Goal: Information Seeking & Learning: Learn about a topic

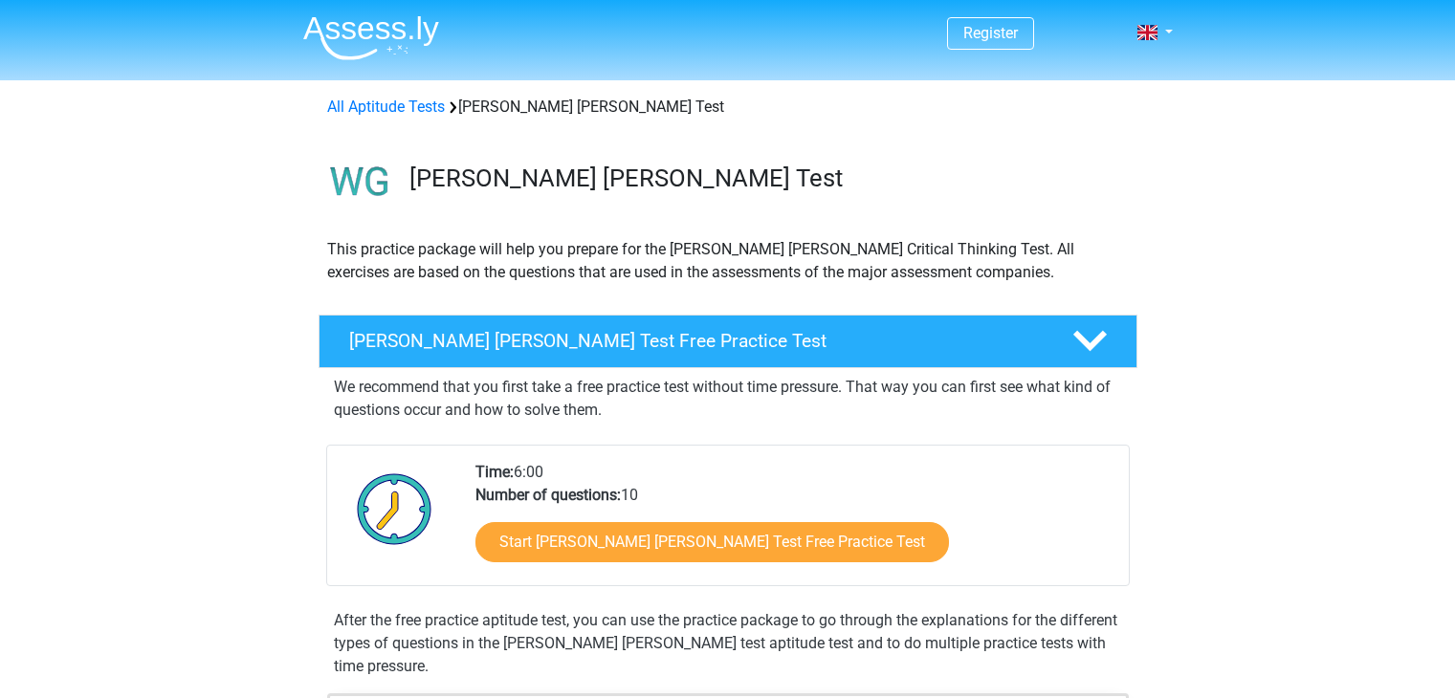
scroll to position [287, 0]
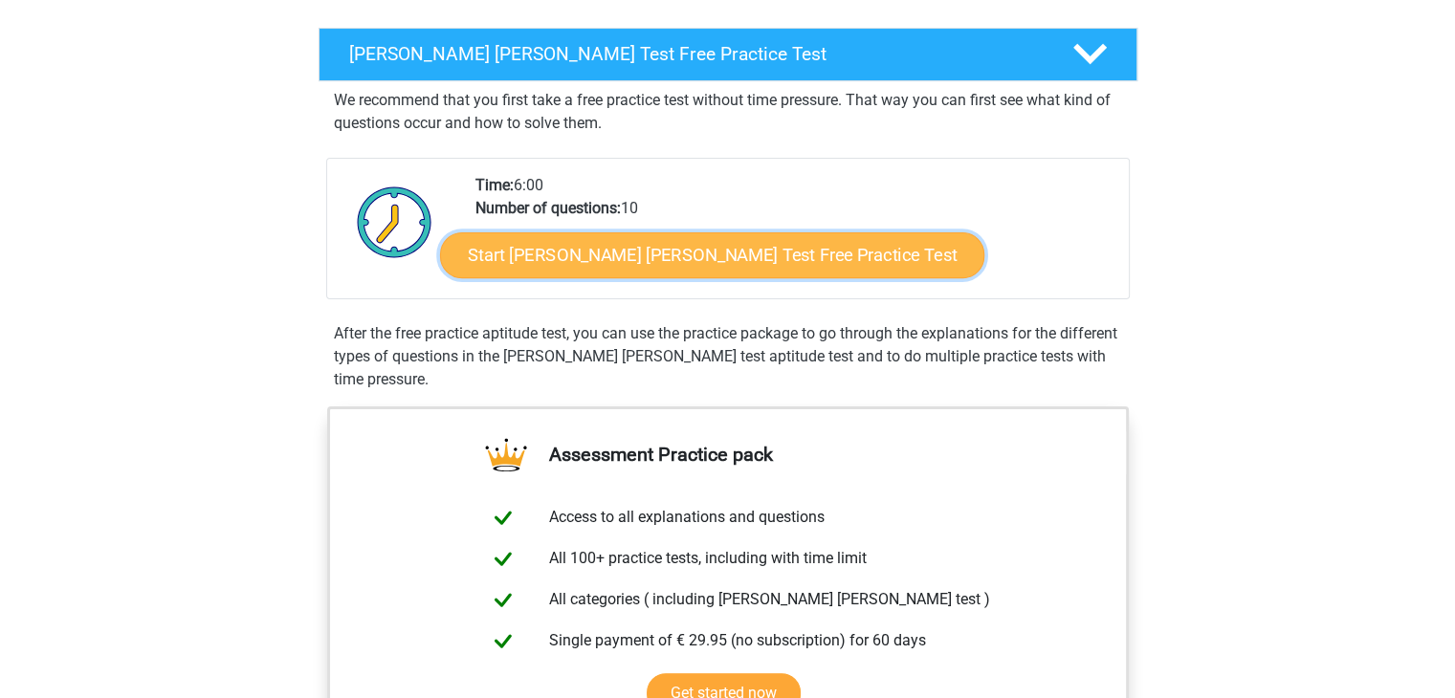
click at [551, 247] on link "Start Watson Glaser Test Free Practice Test" at bounding box center [712, 255] width 544 height 46
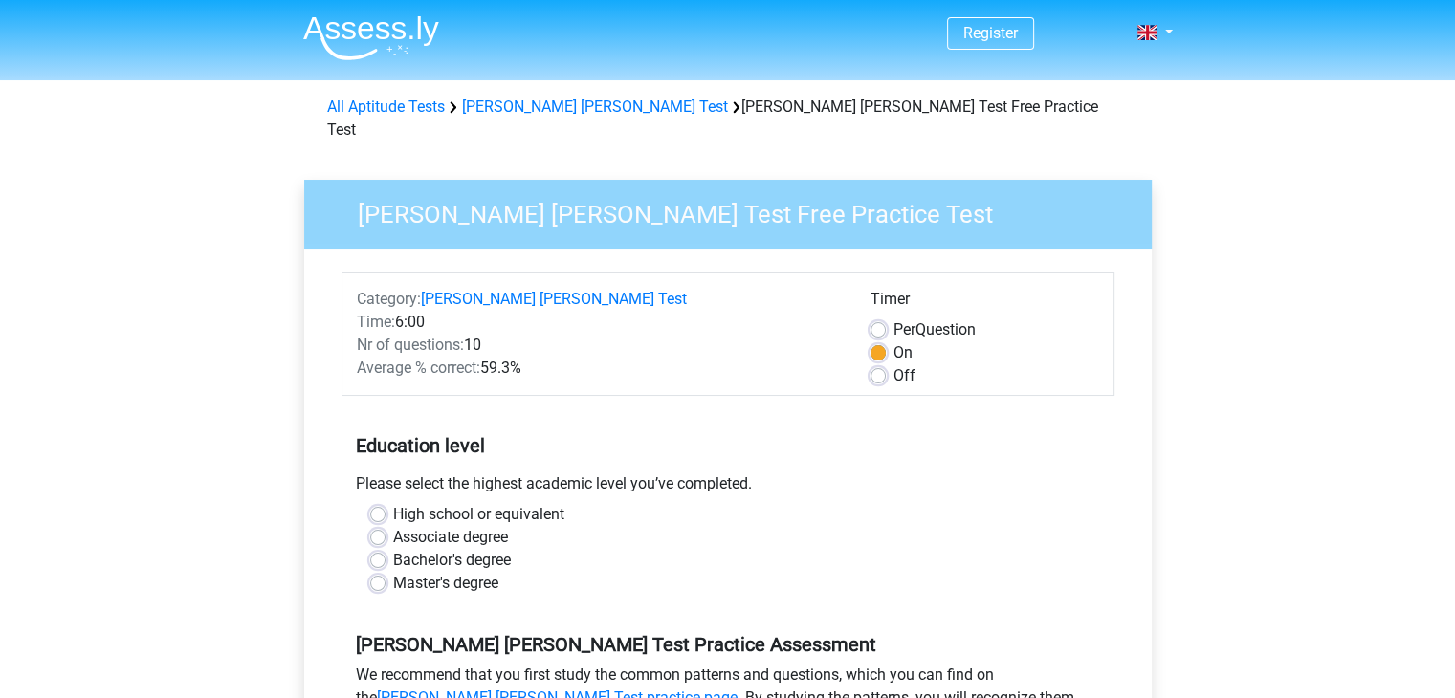
click at [393, 549] on label "Bachelor's degree" at bounding box center [452, 560] width 118 height 23
click at [384, 549] on input "Bachelor's degree" at bounding box center [377, 558] width 15 height 19
radio input "true"
click at [384, 549] on div "Bachelor's degree" at bounding box center [728, 560] width 716 height 23
drag, startPoint x: 384, startPoint y: 530, endPoint x: 846, endPoint y: 407, distance: 478.2
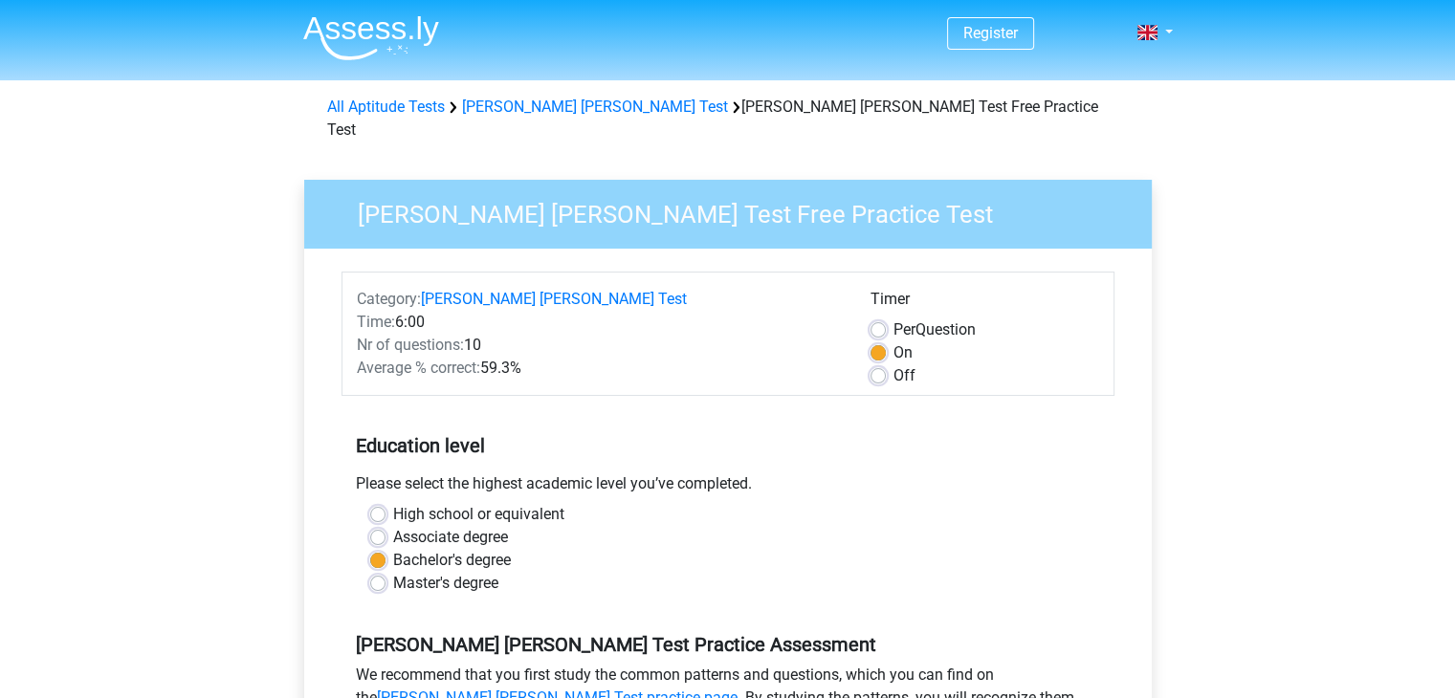
click at [846, 427] on h5 "Education level" at bounding box center [728, 446] width 744 height 38
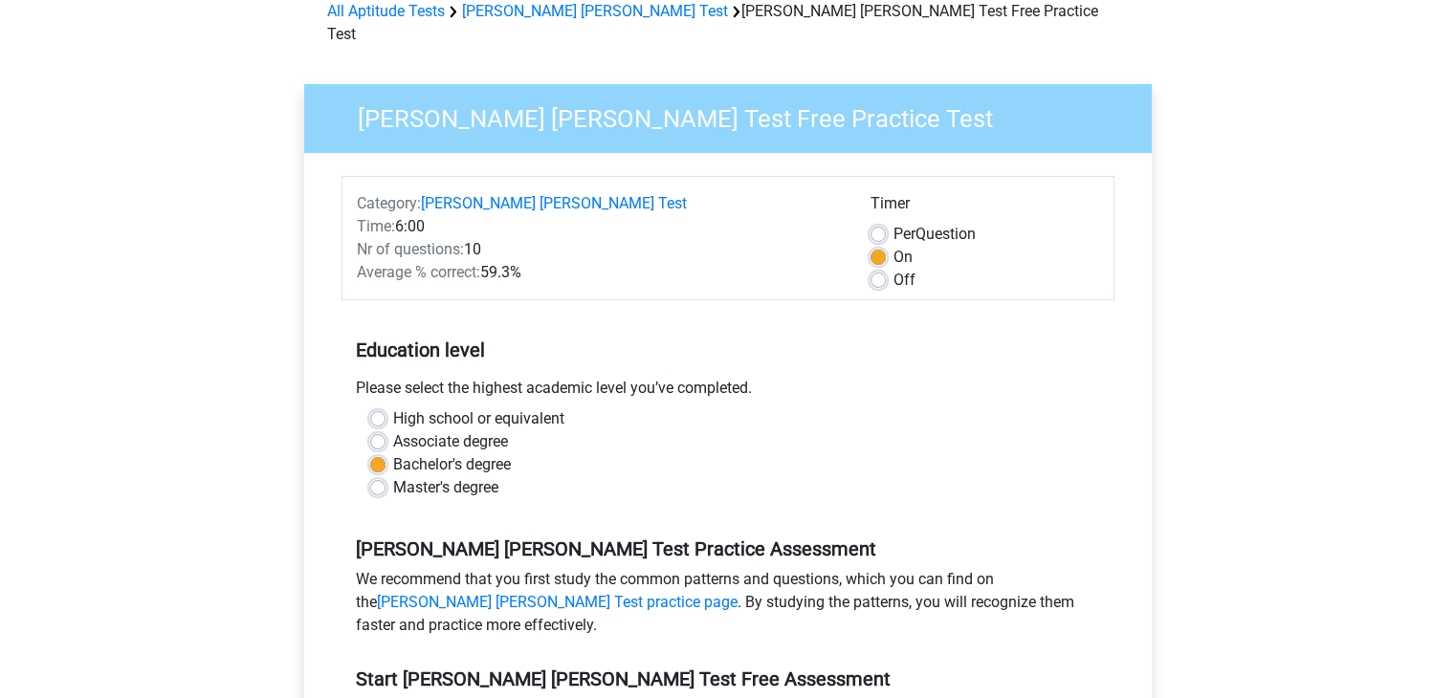
scroll to position [383, 0]
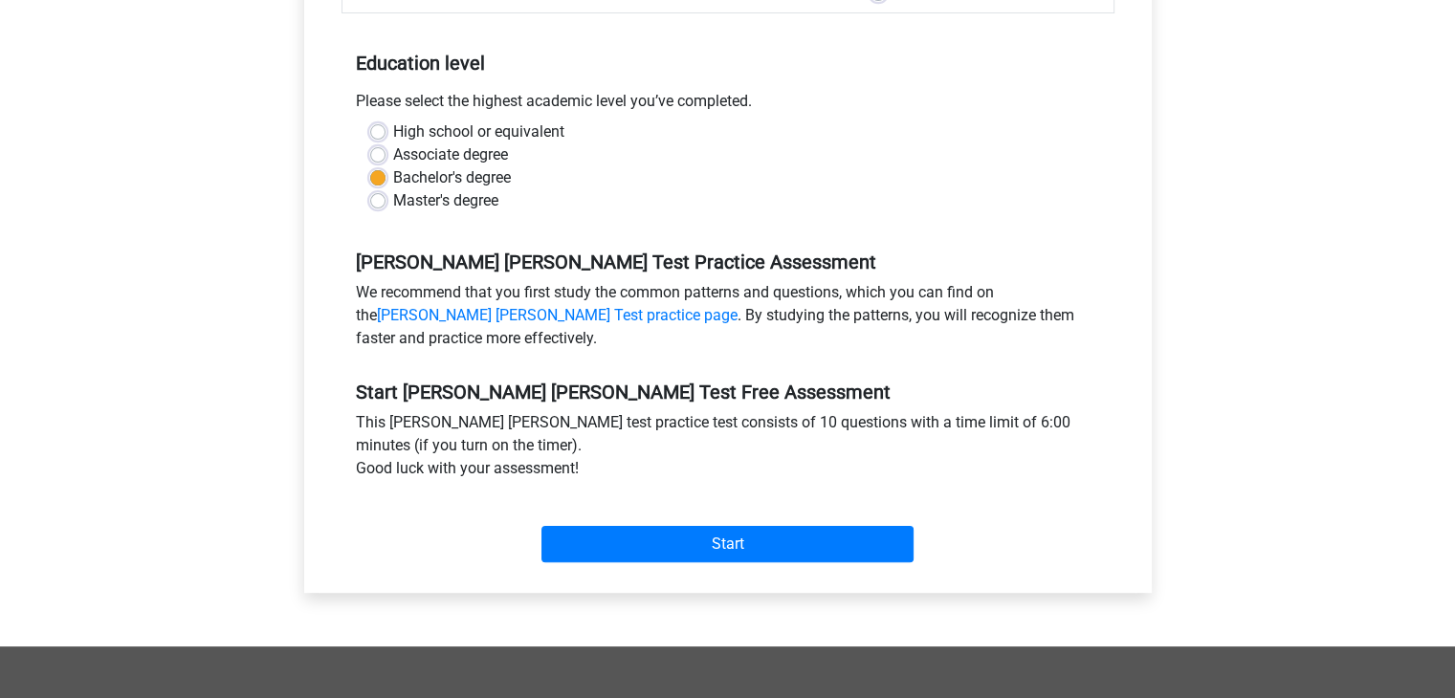
click at [803, 497] on div "Start" at bounding box center [727, 529] width 773 height 67
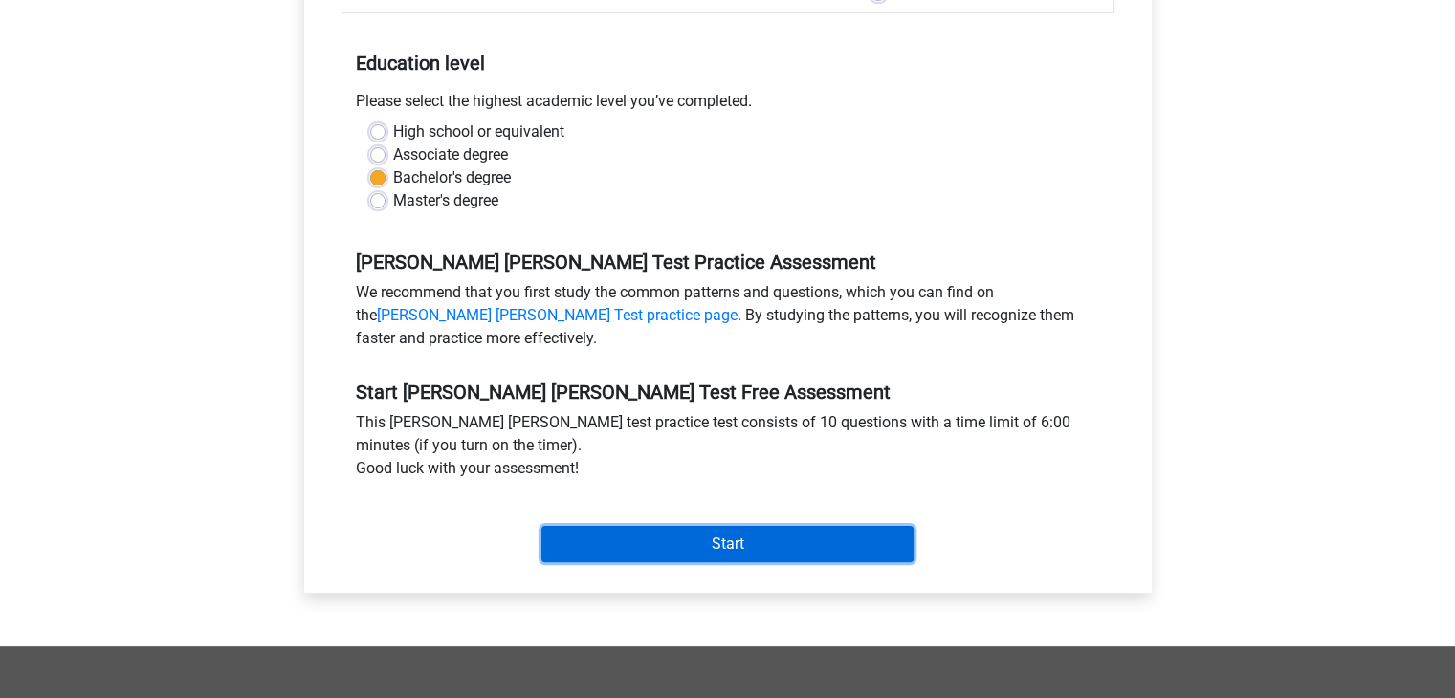
click at [804, 526] on input "Start" at bounding box center [727, 544] width 372 height 36
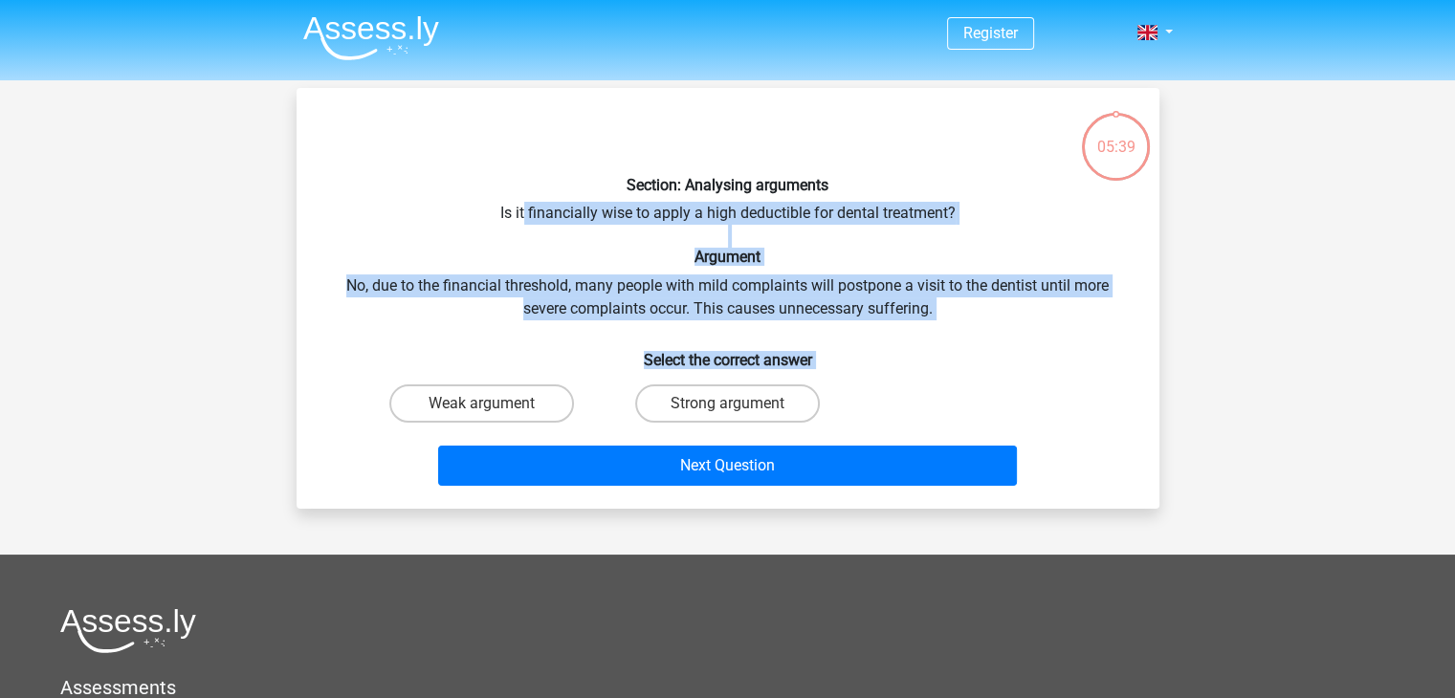
drag, startPoint x: 857, startPoint y: 416, endPoint x: 522, endPoint y: 196, distance: 400.6
click at [522, 196] on div "Section: Analysing arguments Is it financially wise to apply a high deductible …" at bounding box center [728, 298] width 848 height 390
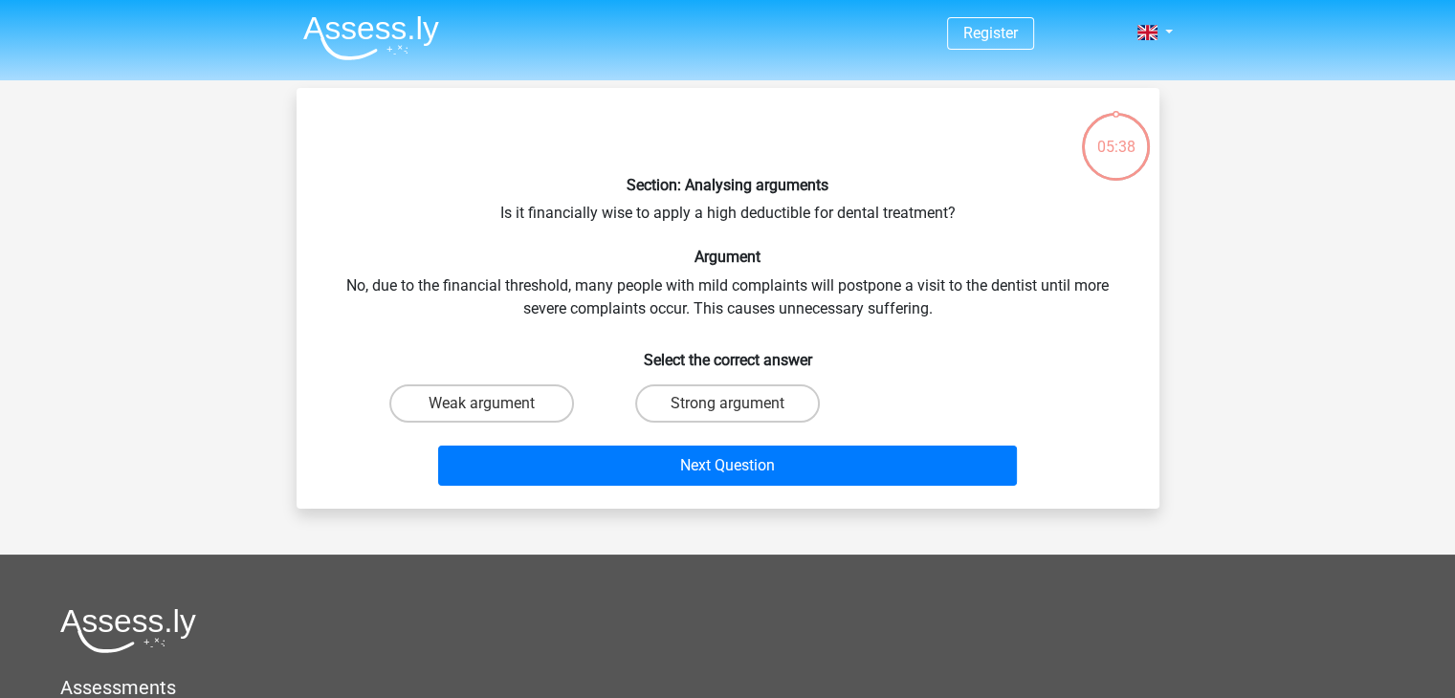
click at [513, 187] on h6 "Section: Analysing arguments" at bounding box center [728, 185] width 802 height 18
click at [522, 391] on label "Weak argument" at bounding box center [481, 404] width 185 height 38
click at [494, 404] on input "Weak argument" at bounding box center [487, 410] width 12 height 12
radio input "true"
click at [522, 391] on label "Weak argument" at bounding box center [481, 404] width 185 height 38
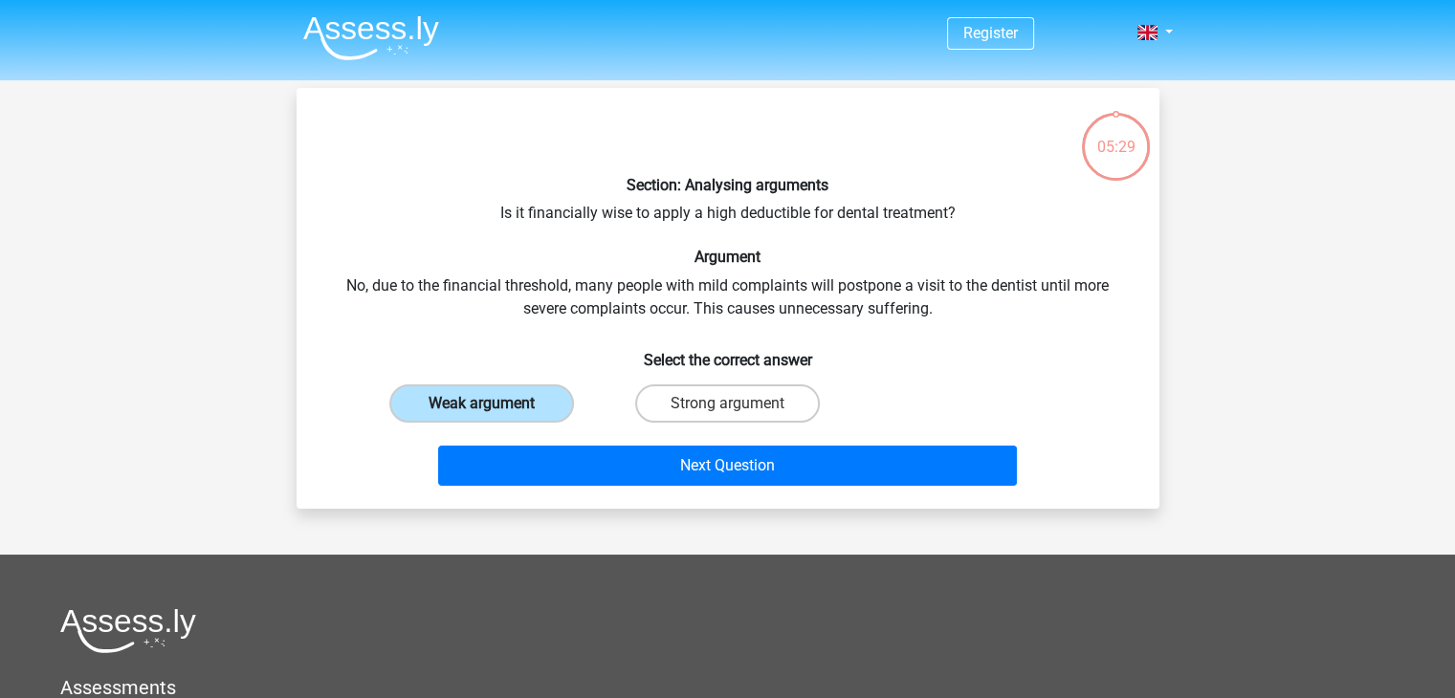
click at [494, 404] on input "Weak argument" at bounding box center [487, 410] width 12 height 12
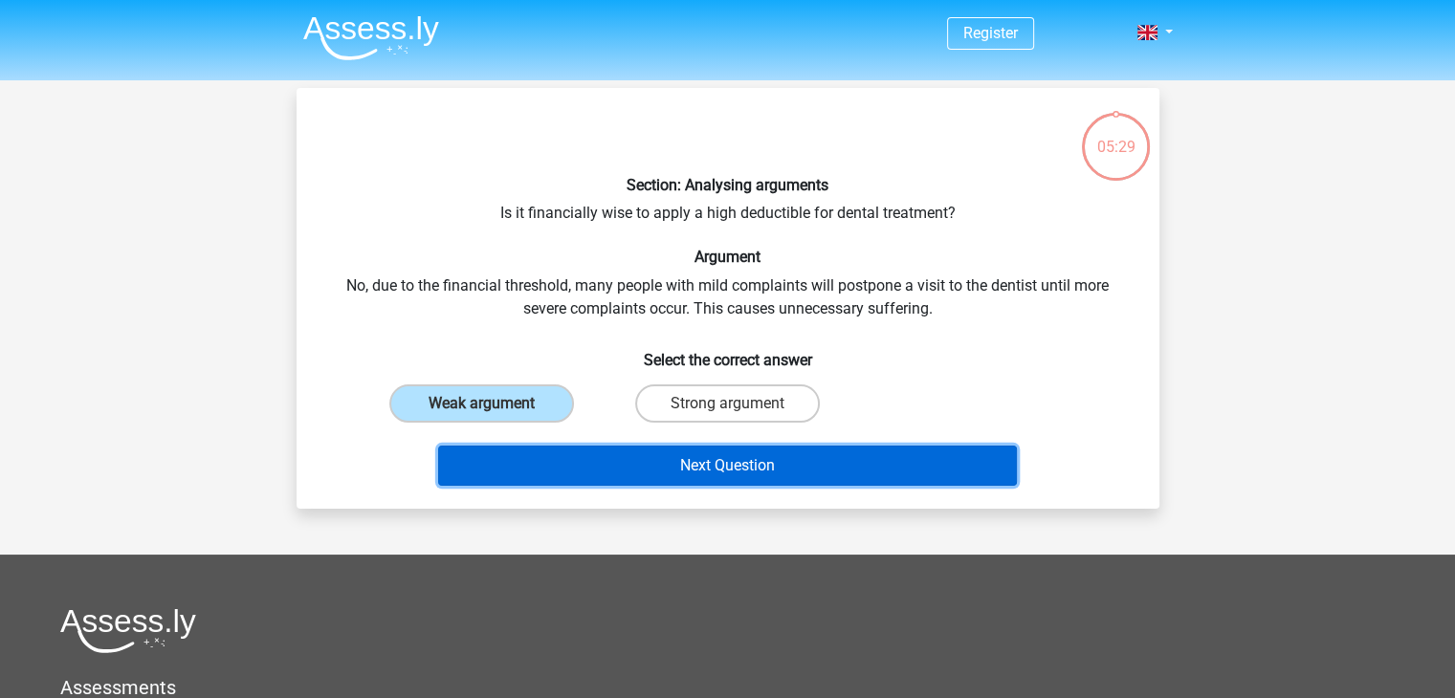
click at [695, 476] on button "Next Question" at bounding box center [727, 466] width 579 height 40
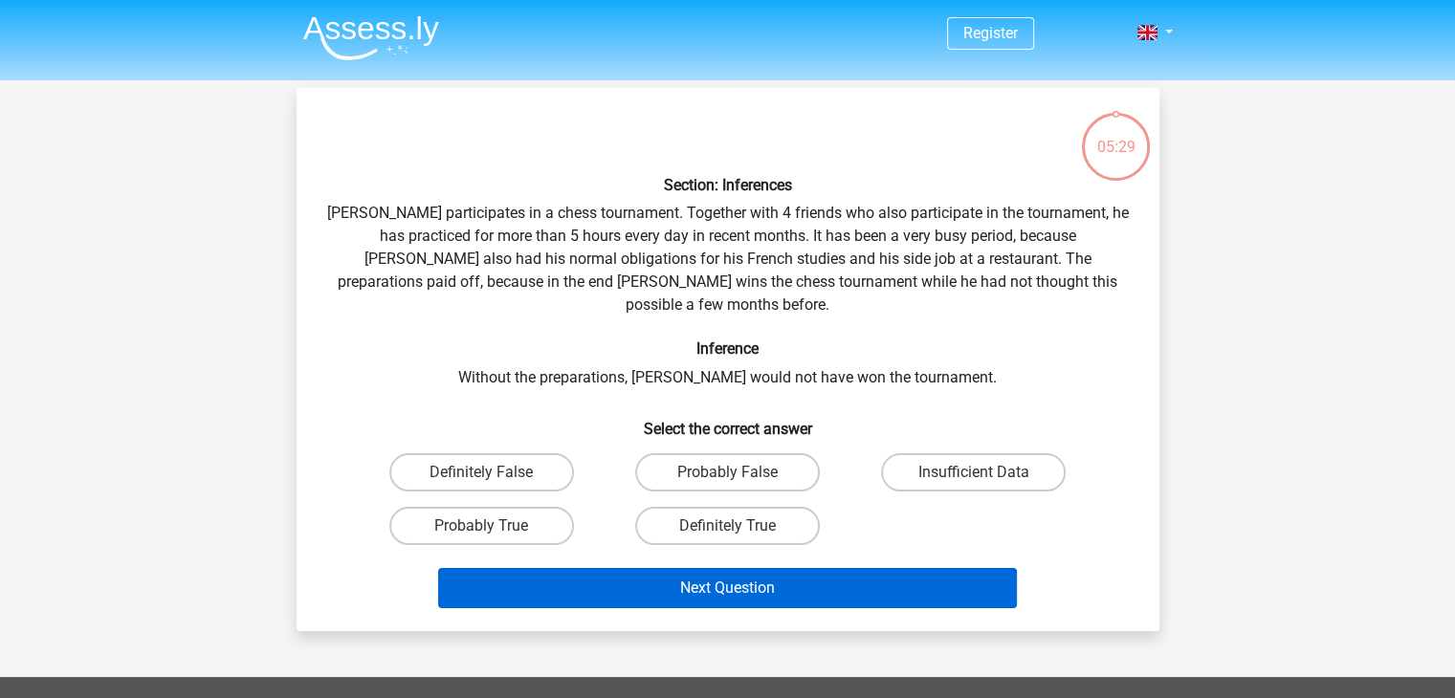
scroll to position [88, 0]
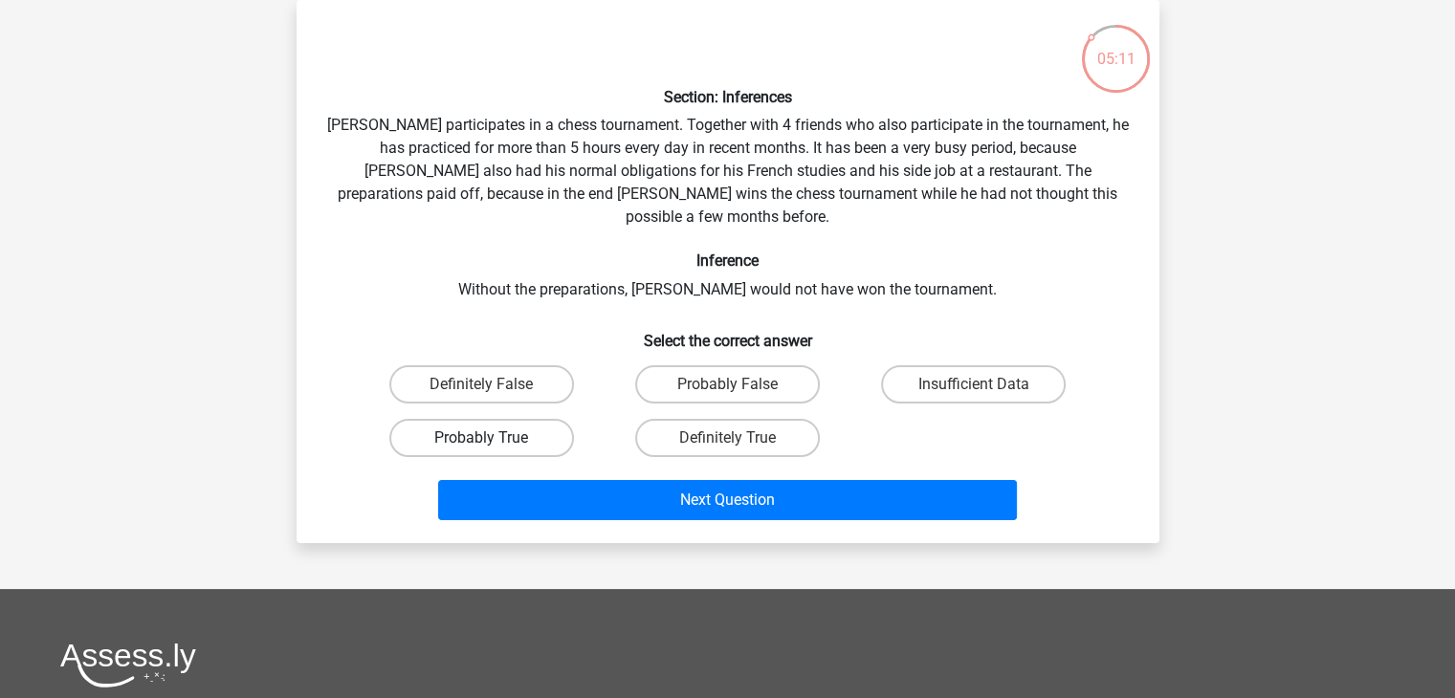
click at [540, 419] on label "Probably True" at bounding box center [481, 438] width 185 height 38
click at [494, 438] on input "Probably True" at bounding box center [487, 444] width 12 height 12
radio input "true"
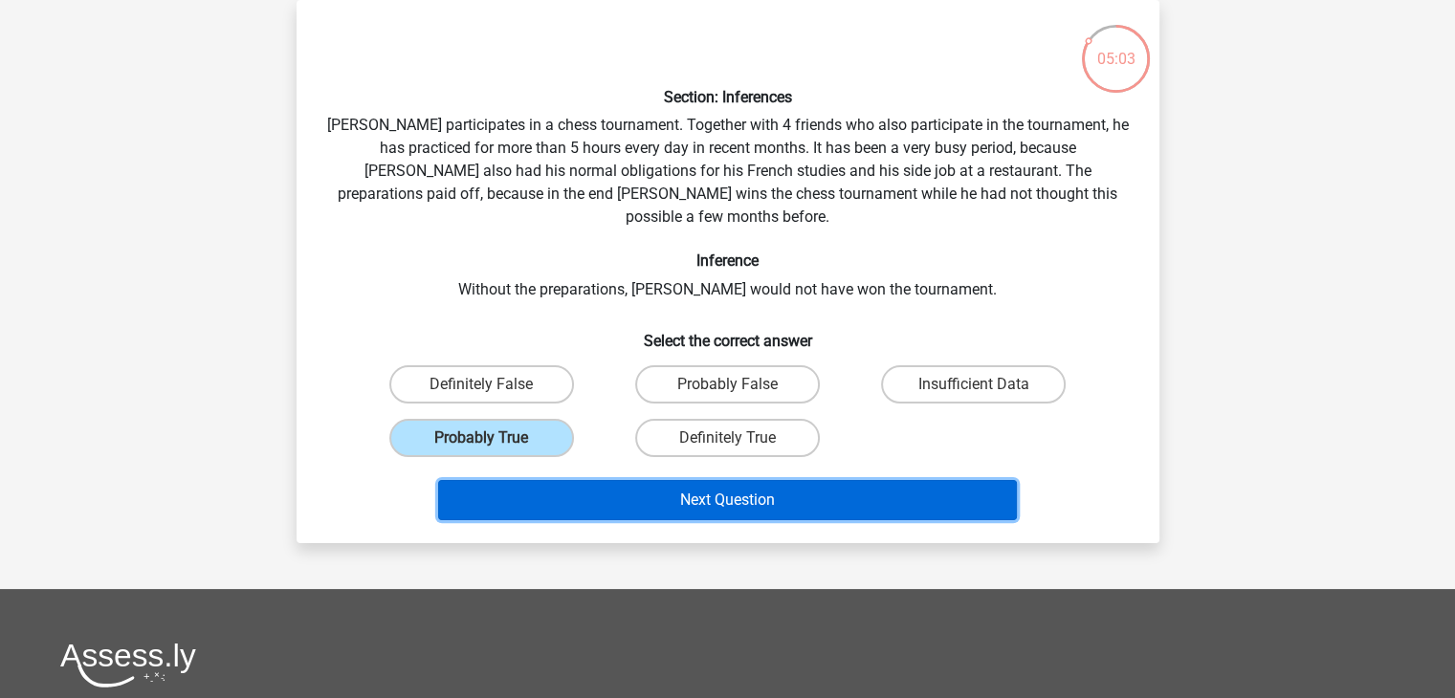
click at [739, 480] on button "Next Question" at bounding box center [727, 500] width 579 height 40
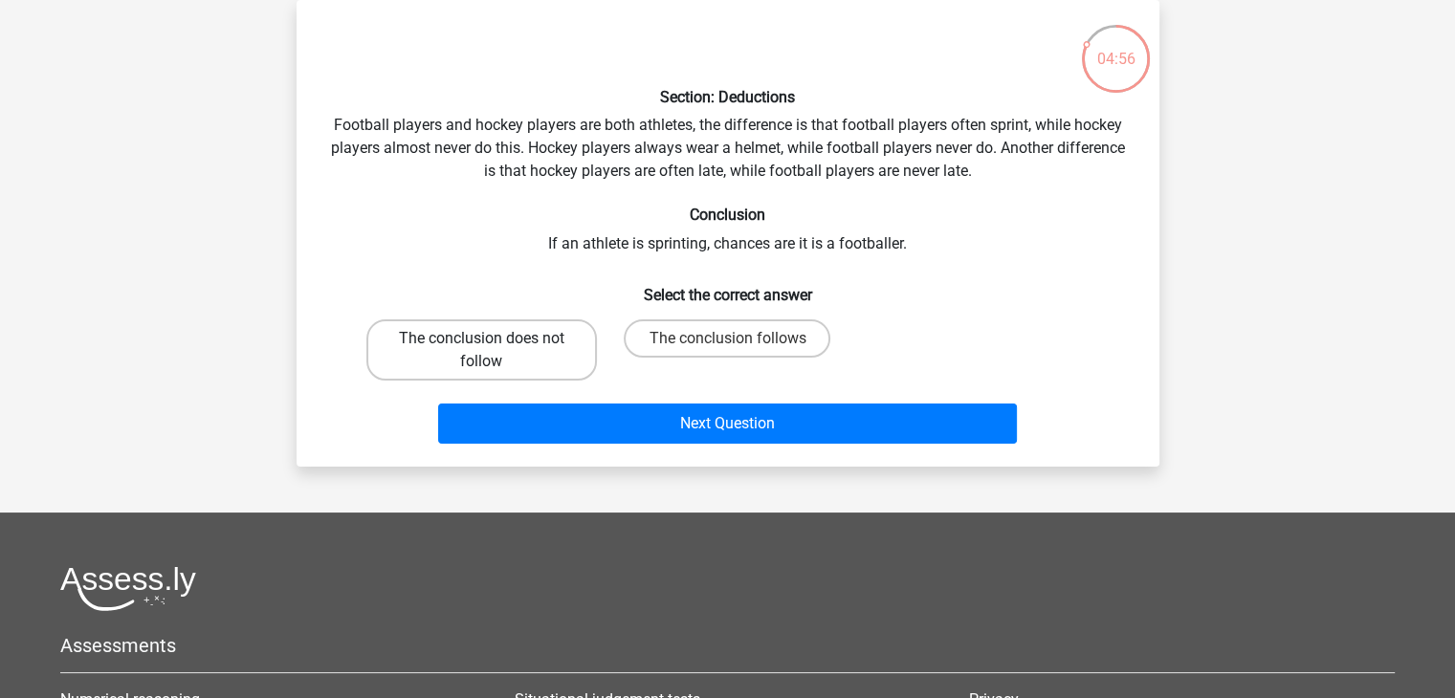
click at [513, 337] on label "The conclusion does not follow" at bounding box center [481, 349] width 231 height 61
click at [494, 339] on input "The conclusion does not follow" at bounding box center [487, 345] width 12 height 12
radio input "true"
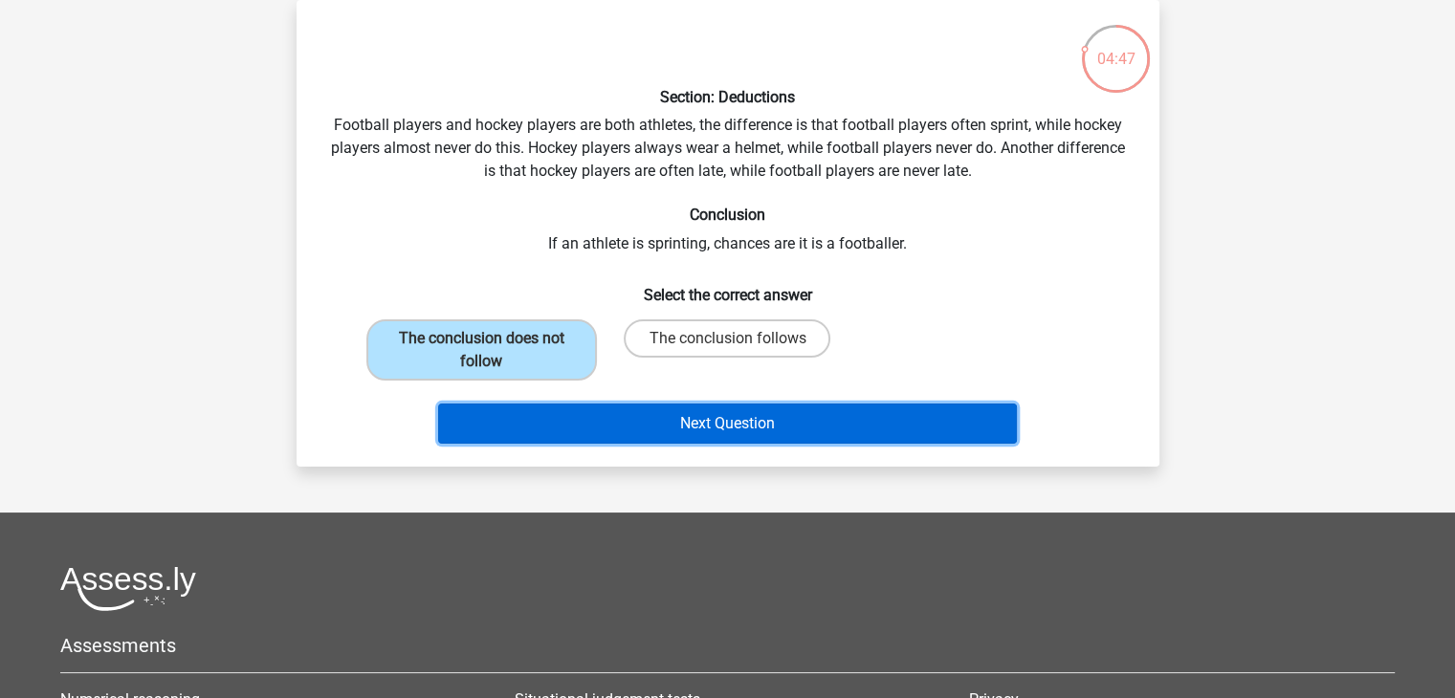
click at [670, 412] on button "Next Question" at bounding box center [727, 424] width 579 height 40
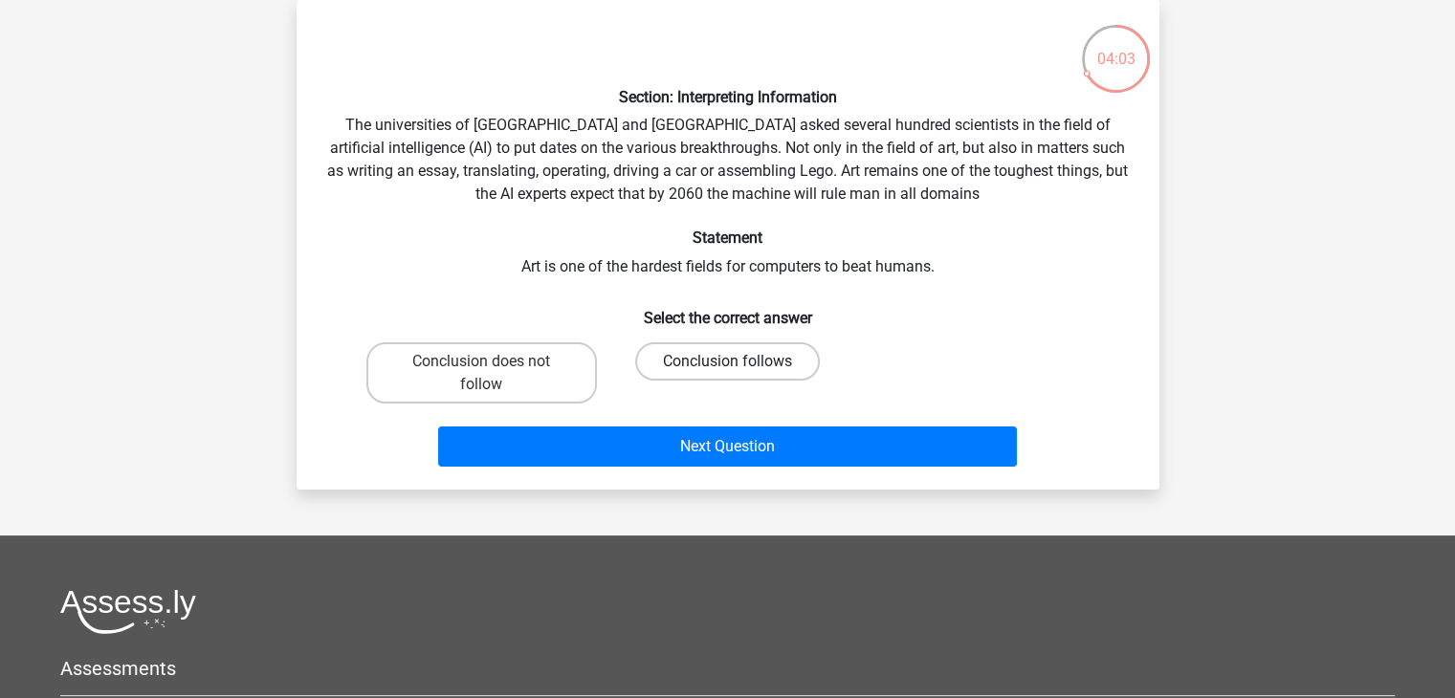
click at [696, 346] on label "Conclusion follows" at bounding box center [727, 361] width 185 height 38
click at [727, 362] on input "Conclusion follows" at bounding box center [733, 368] width 12 height 12
radio input "true"
click at [696, 346] on label "Conclusion follows" at bounding box center [727, 361] width 185 height 38
click at [727, 362] on input "Conclusion follows" at bounding box center [733, 368] width 12 height 12
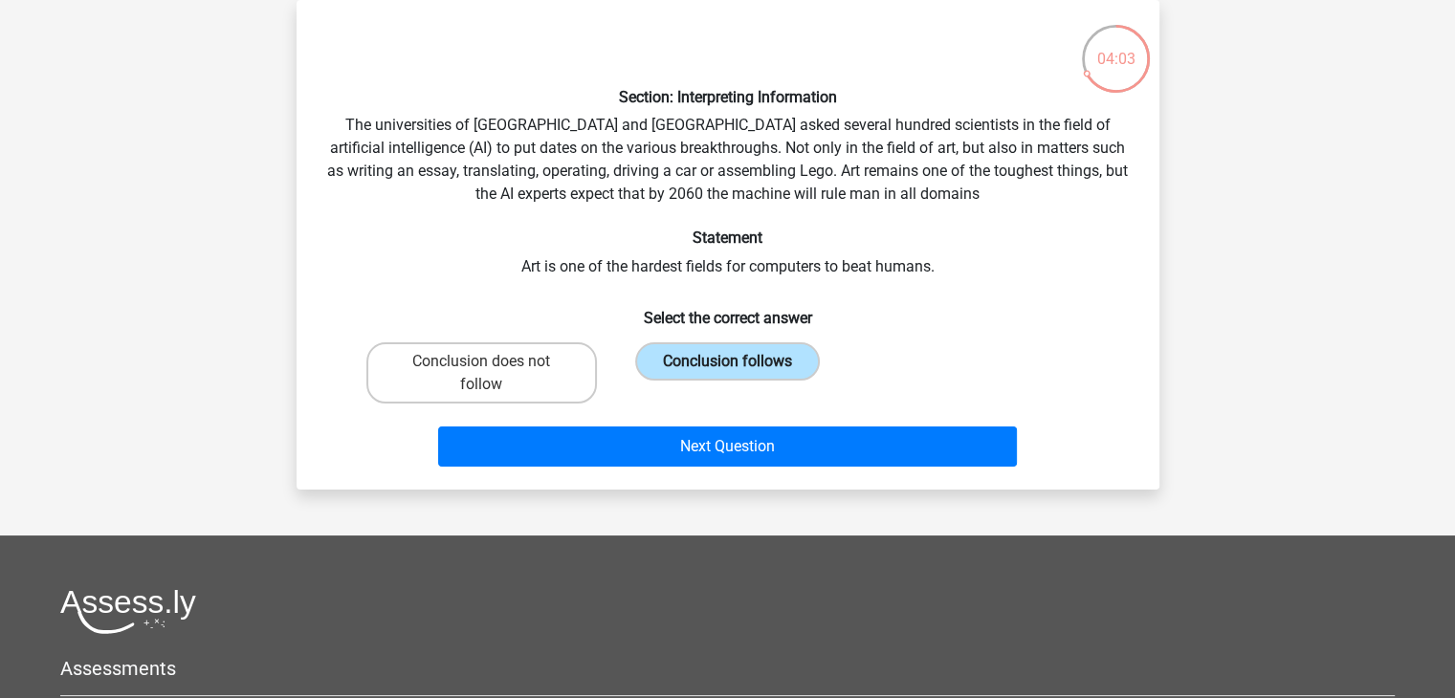
click at [696, 346] on label "Conclusion follows" at bounding box center [727, 361] width 185 height 38
click at [727, 362] on input "Conclusion follows" at bounding box center [733, 368] width 12 height 12
click at [696, 346] on label "Conclusion follows" at bounding box center [727, 361] width 185 height 38
click at [727, 362] on input "Conclusion follows" at bounding box center [733, 368] width 12 height 12
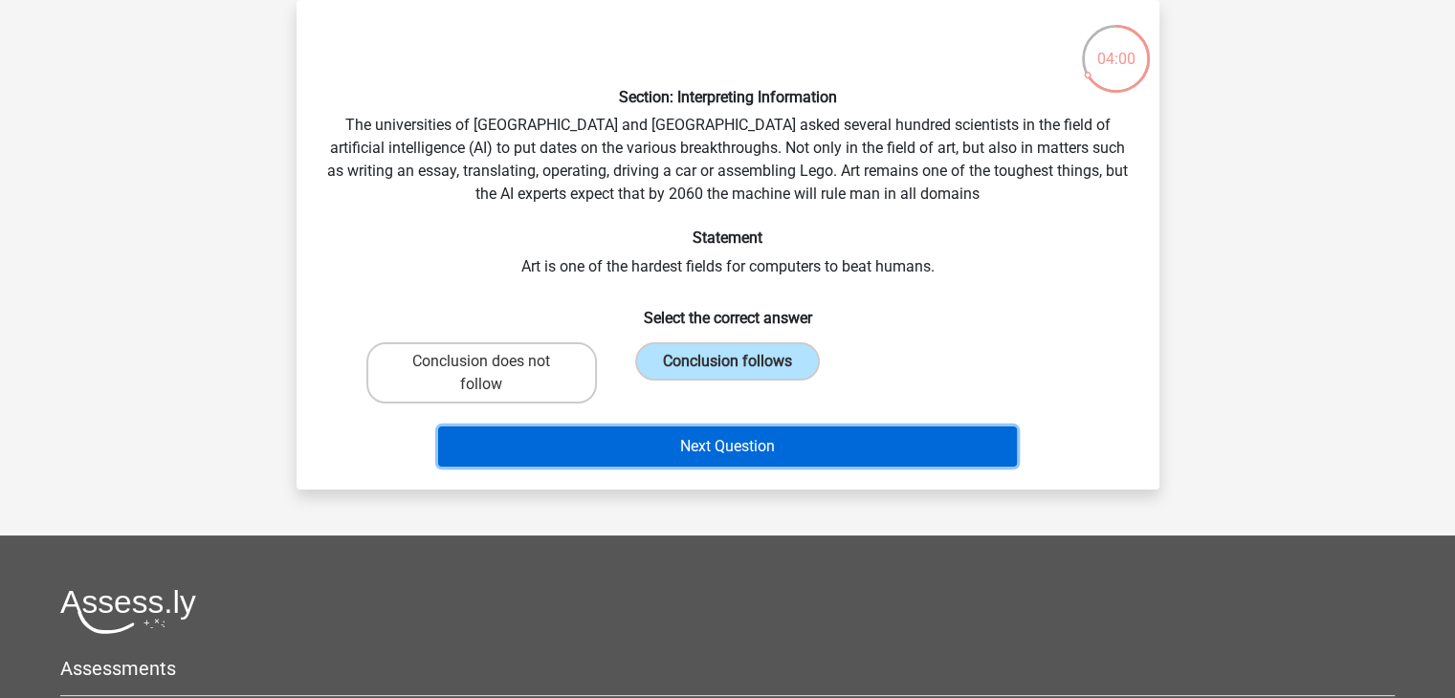
click at [688, 453] on button "Next Question" at bounding box center [727, 447] width 579 height 40
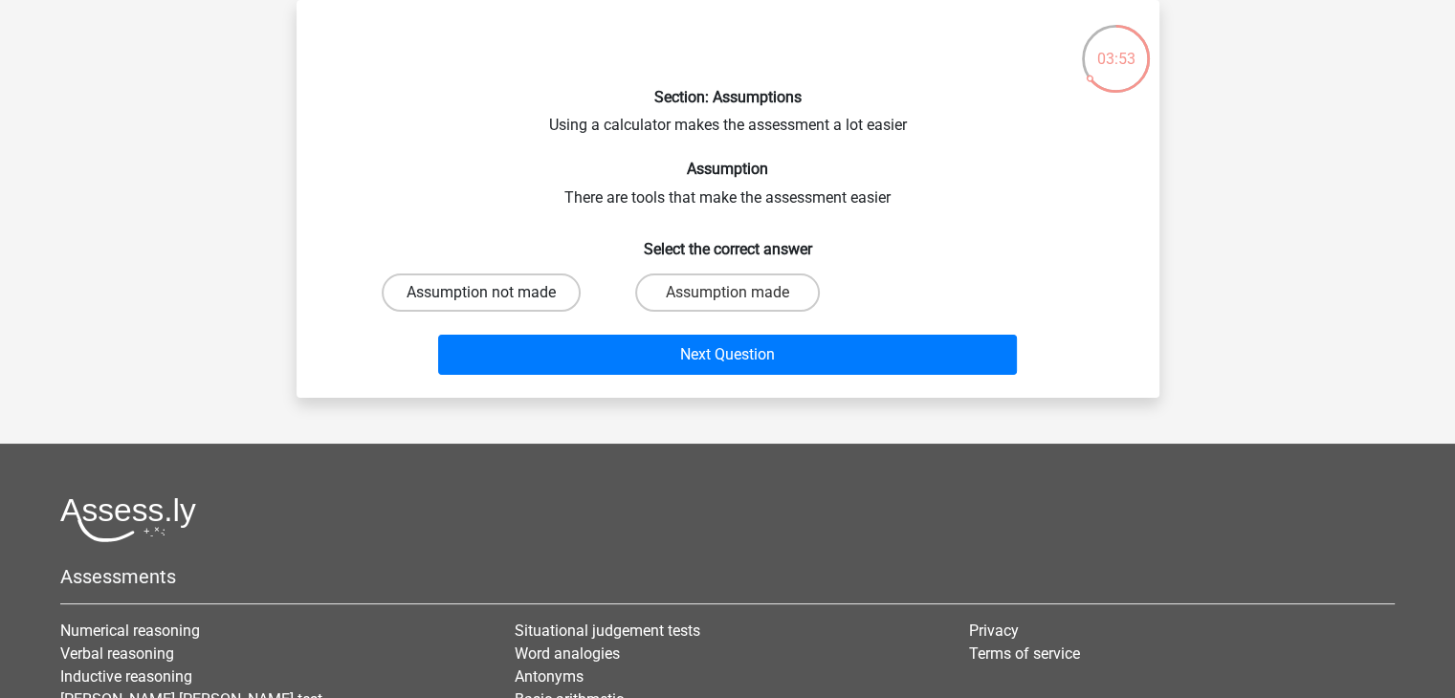
click at [540, 297] on label "Assumption not made" at bounding box center [481, 293] width 199 height 38
click at [494, 297] on input "Assumption not made" at bounding box center [487, 299] width 12 height 12
radio input "true"
click at [540, 297] on label "Assumption not made" at bounding box center [481, 293] width 199 height 38
click at [494, 297] on input "Assumption not made" at bounding box center [487, 299] width 12 height 12
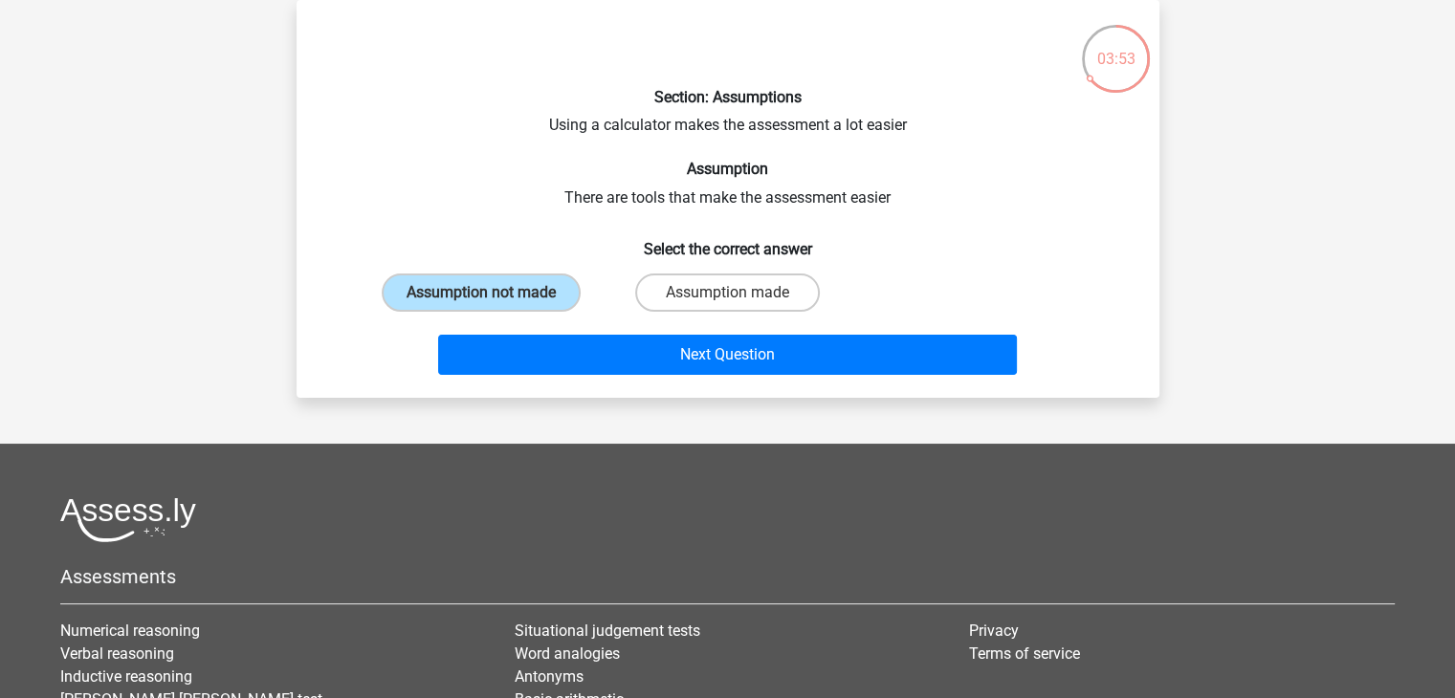
click at [569, 327] on div "Next Question" at bounding box center [728, 350] width 802 height 63
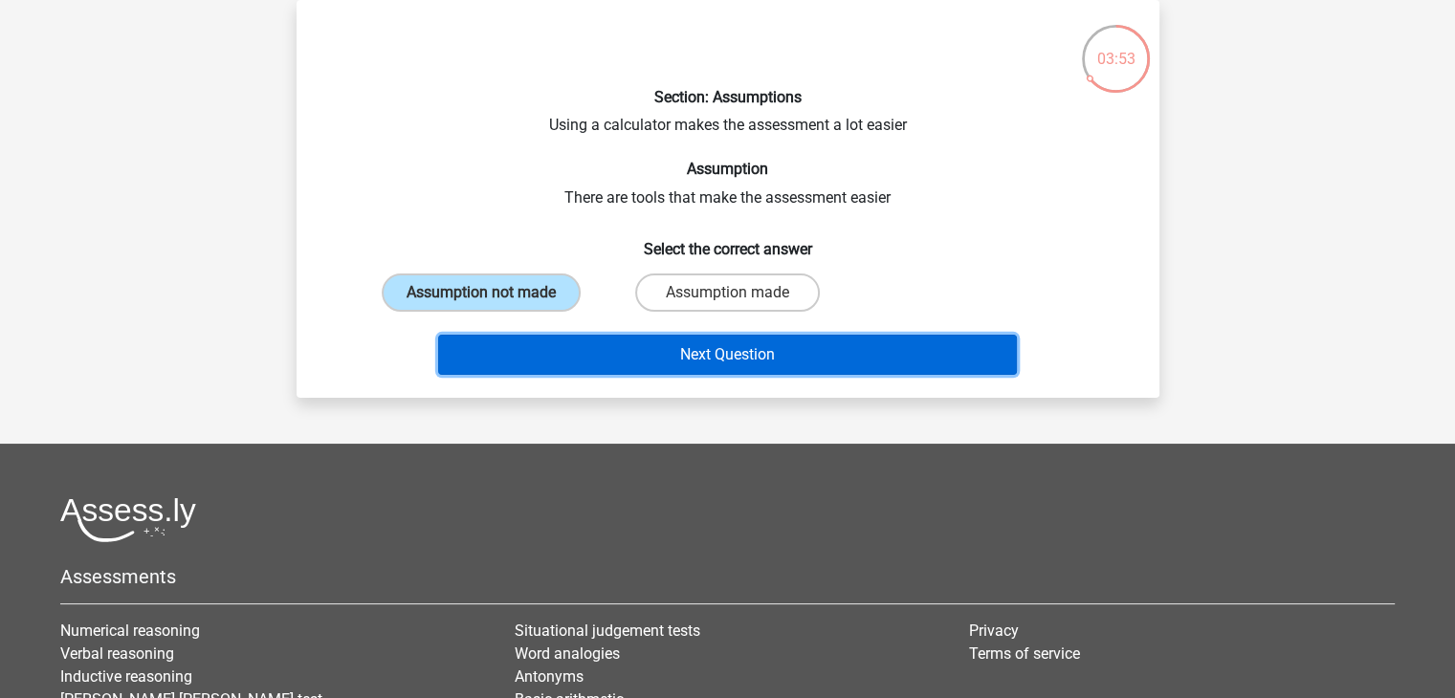
click at [581, 341] on button "Next Question" at bounding box center [727, 355] width 579 height 40
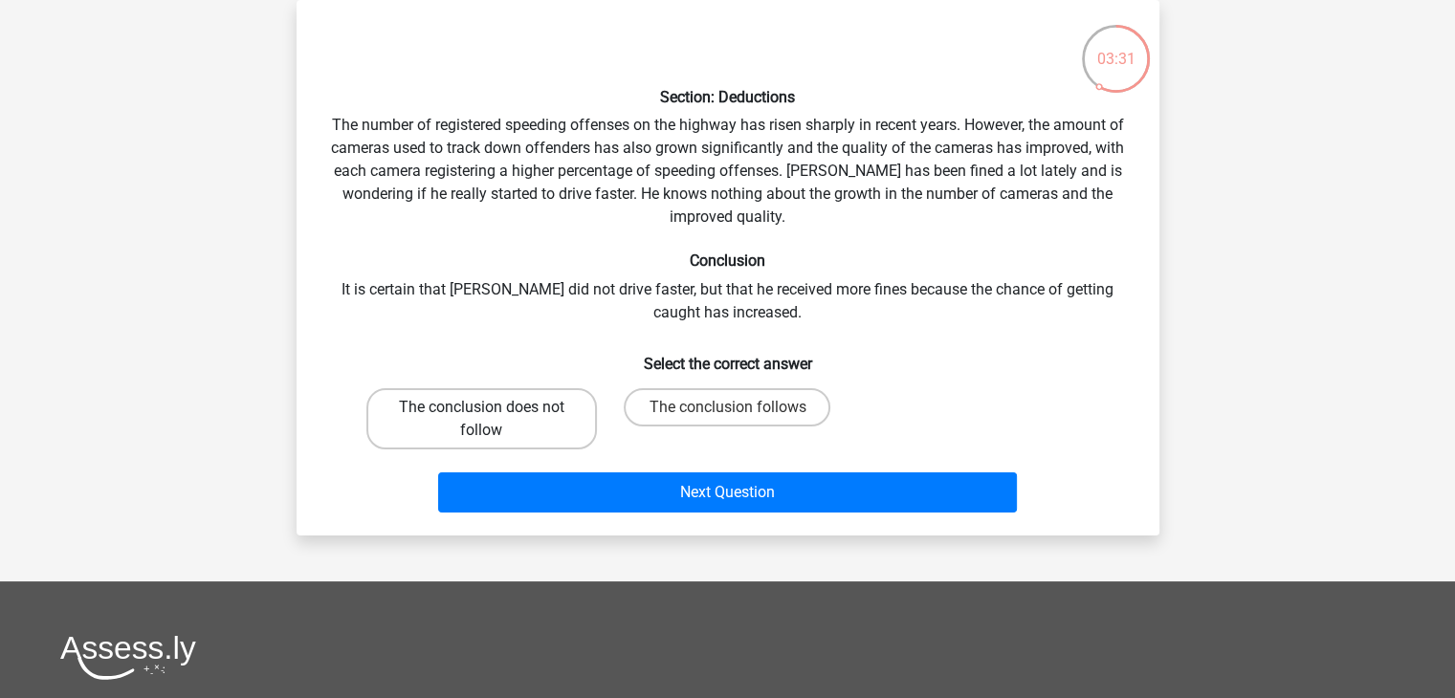
click at [498, 422] on label "The conclusion does not follow" at bounding box center [481, 418] width 231 height 61
click at [494, 420] on input "The conclusion does not follow" at bounding box center [487, 413] width 12 height 12
radio input "true"
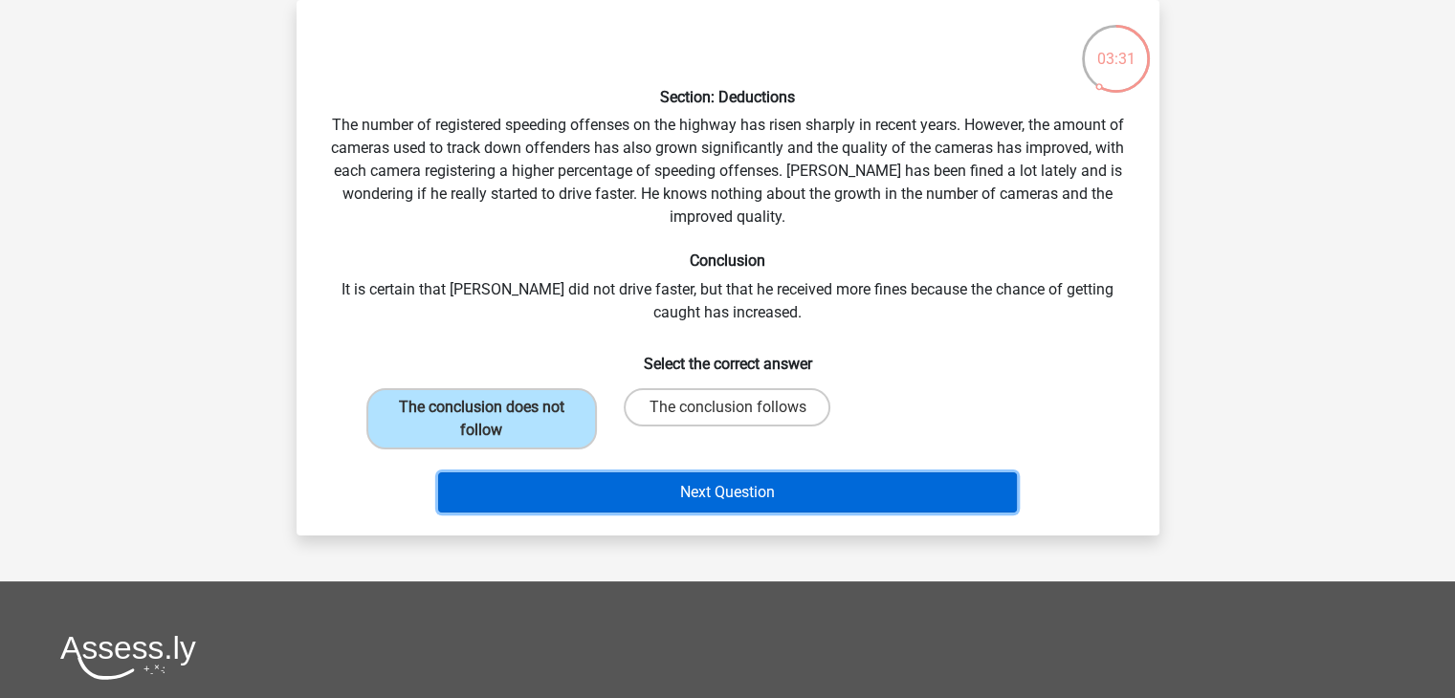
click at [552, 478] on button "Next Question" at bounding box center [727, 493] width 579 height 40
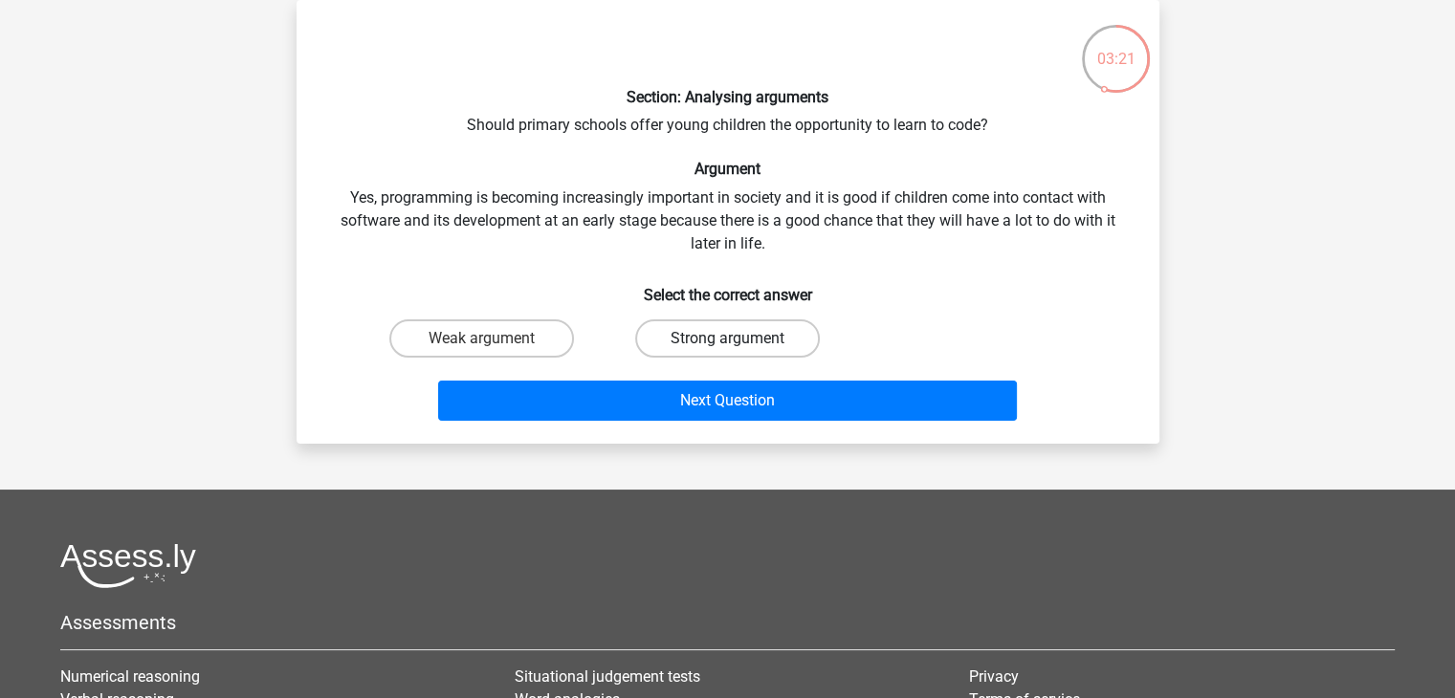
click at [743, 330] on label "Strong argument" at bounding box center [727, 338] width 185 height 38
click at [739, 339] on input "Strong argument" at bounding box center [733, 345] width 12 height 12
radio input "true"
click at [743, 330] on label "Strong argument" at bounding box center [727, 338] width 185 height 38
click at [739, 339] on input "Strong argument" at bounding box center [733, 345] width 12 height 12
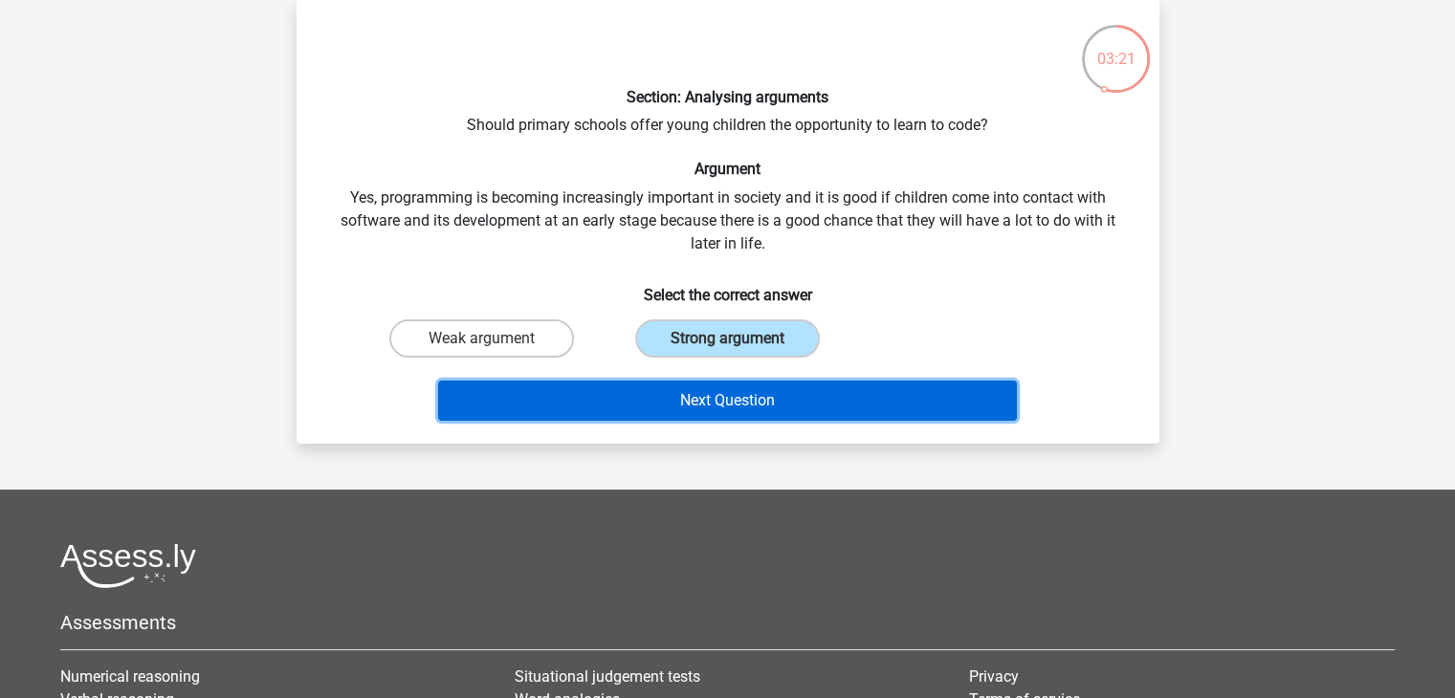
click at [782, 401] on button "Next Question" at bounding box center [727, 401] width 579 height 40
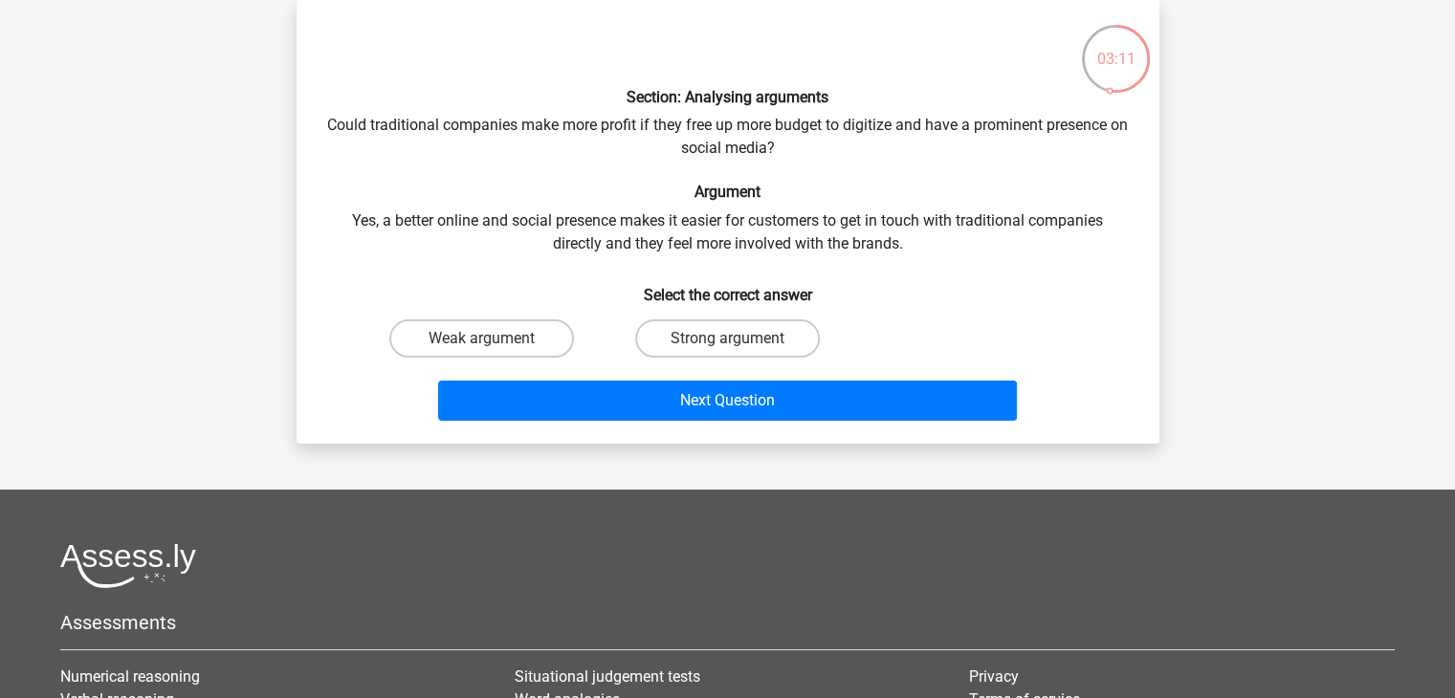
click at [566, 156] on div "Section: Analysing arguments Could traditional companies make more profit if th…" at bounding box center [728, 221] width 848 height 413
click at [684, 334] on label "Strong argument" at bounding box center [727, 338] width 185 height 38
click at [727, 339] on input "Strong argument" at bounding box center [733, 345] width 12 height 12
radio input "true"
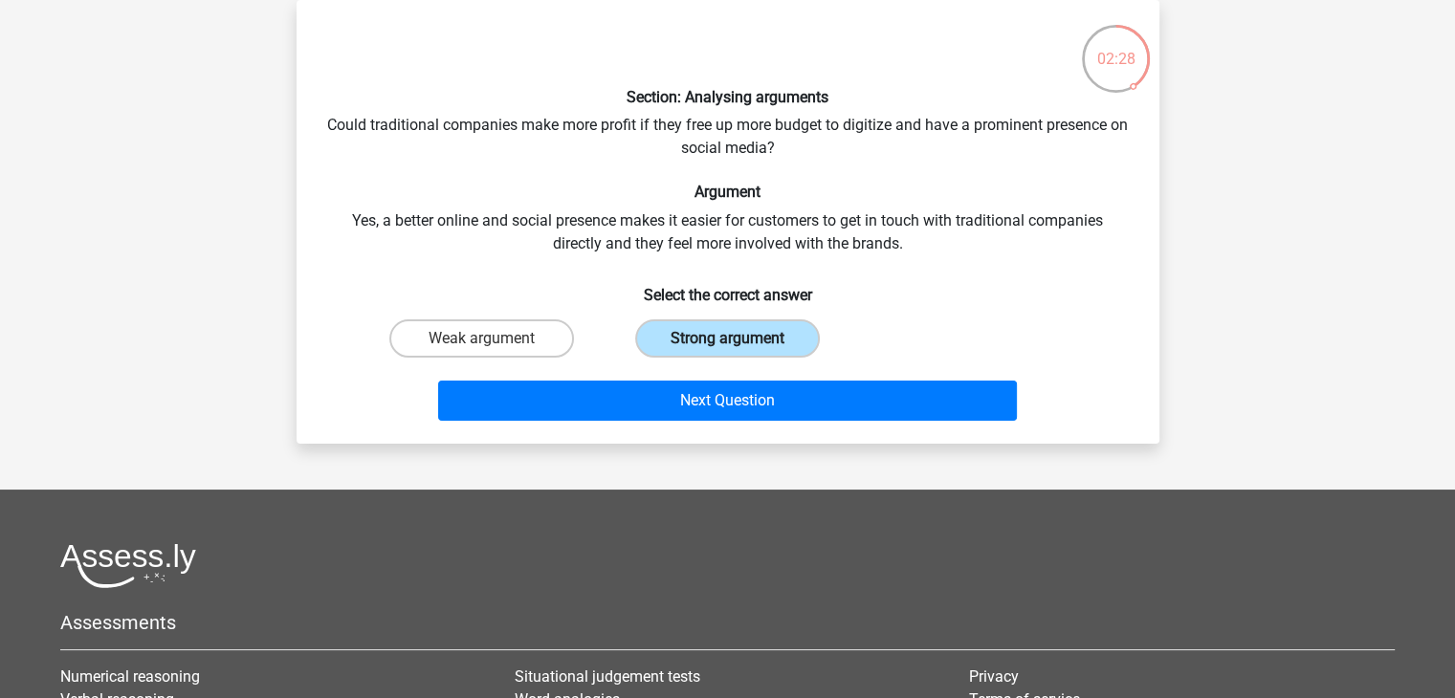
drag, startPoint x: 684, startPoint y: 334, endPoint x: 681, endPoint y: 348, distance: 14.6
click at [684, 334] on label "Strong argument" at bounding box center [727, 338] width 185 height 38
click at [727, 339] on input "Strong argument" at bounding box center [733, 345] width 12 height 12
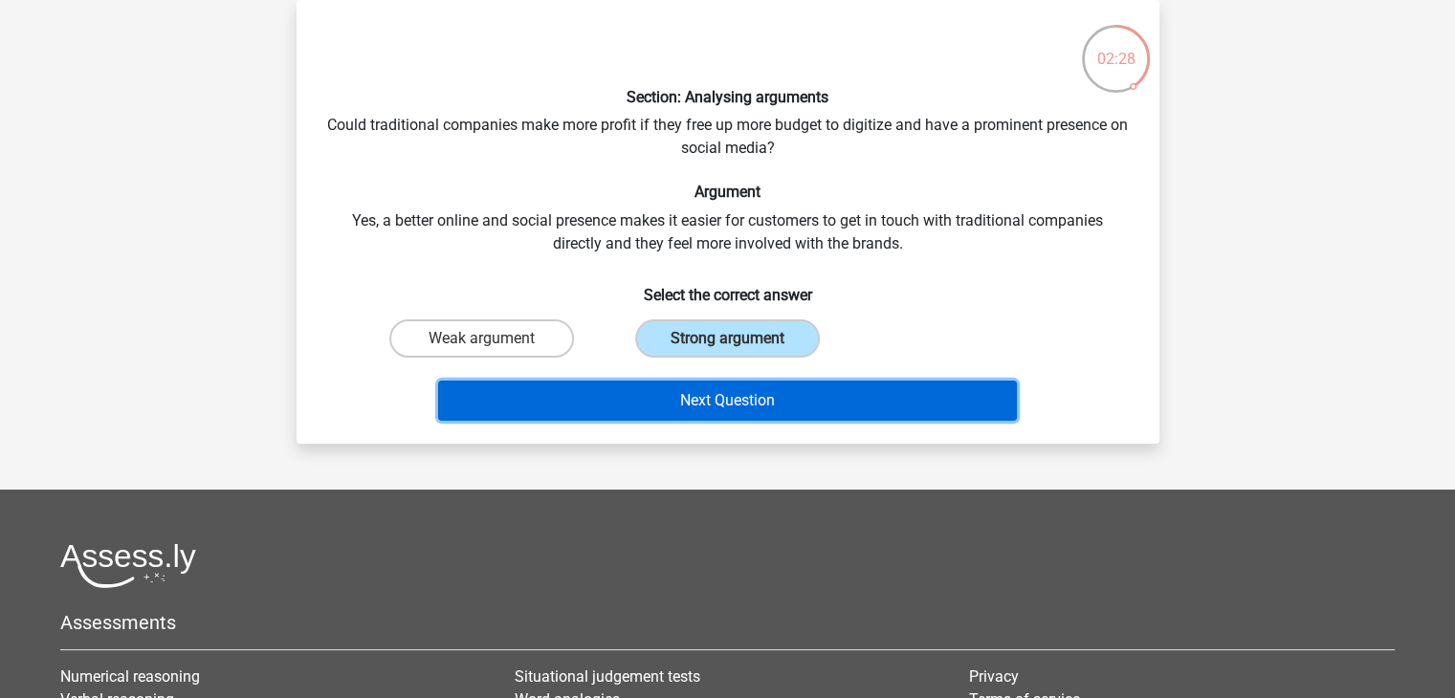
click at [673, 381] on button "Next Question" at bounding box center [727, 401] width 579 height 40
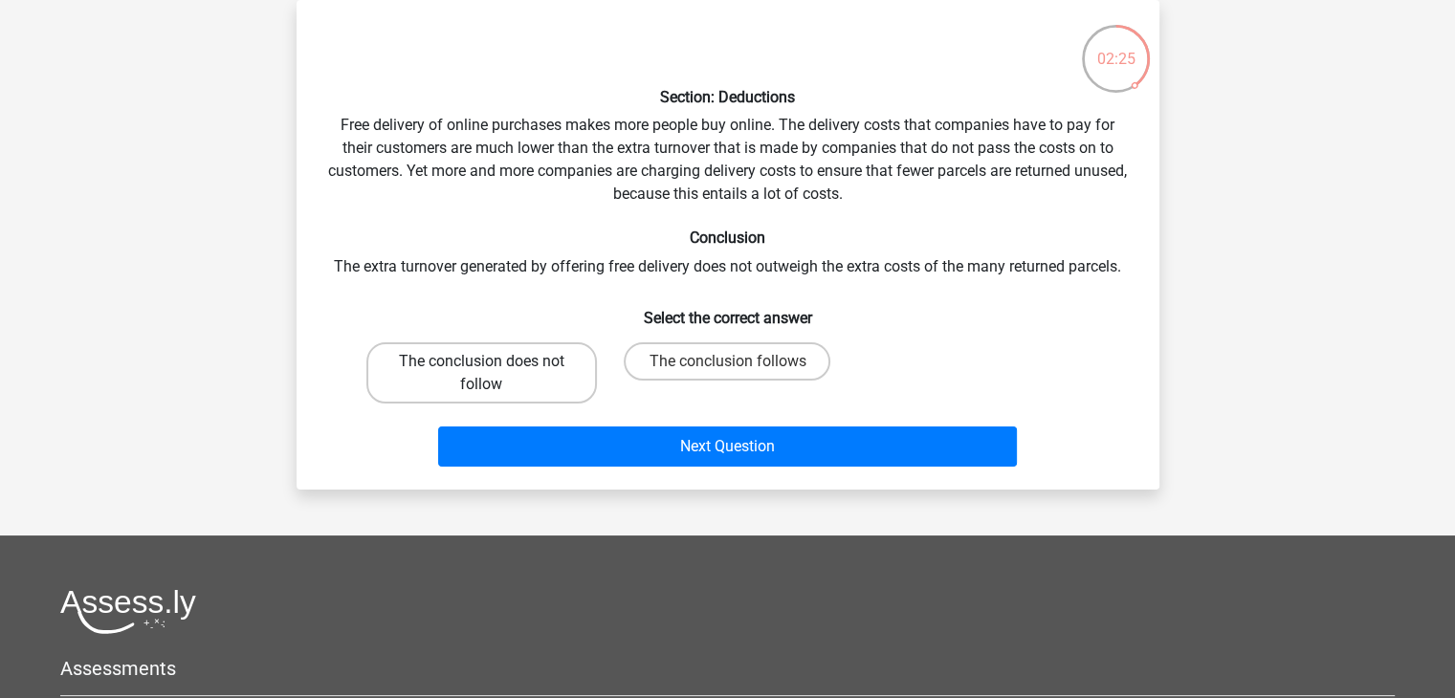
click at [568, 366] on label "The conclusion does not follow" at bounding box center [481, 372] width 231 height 61
click at [494, 366] on input "The conclusion does not follow" at bounding box center [487, 368] width 12 height 12
radio input "true"
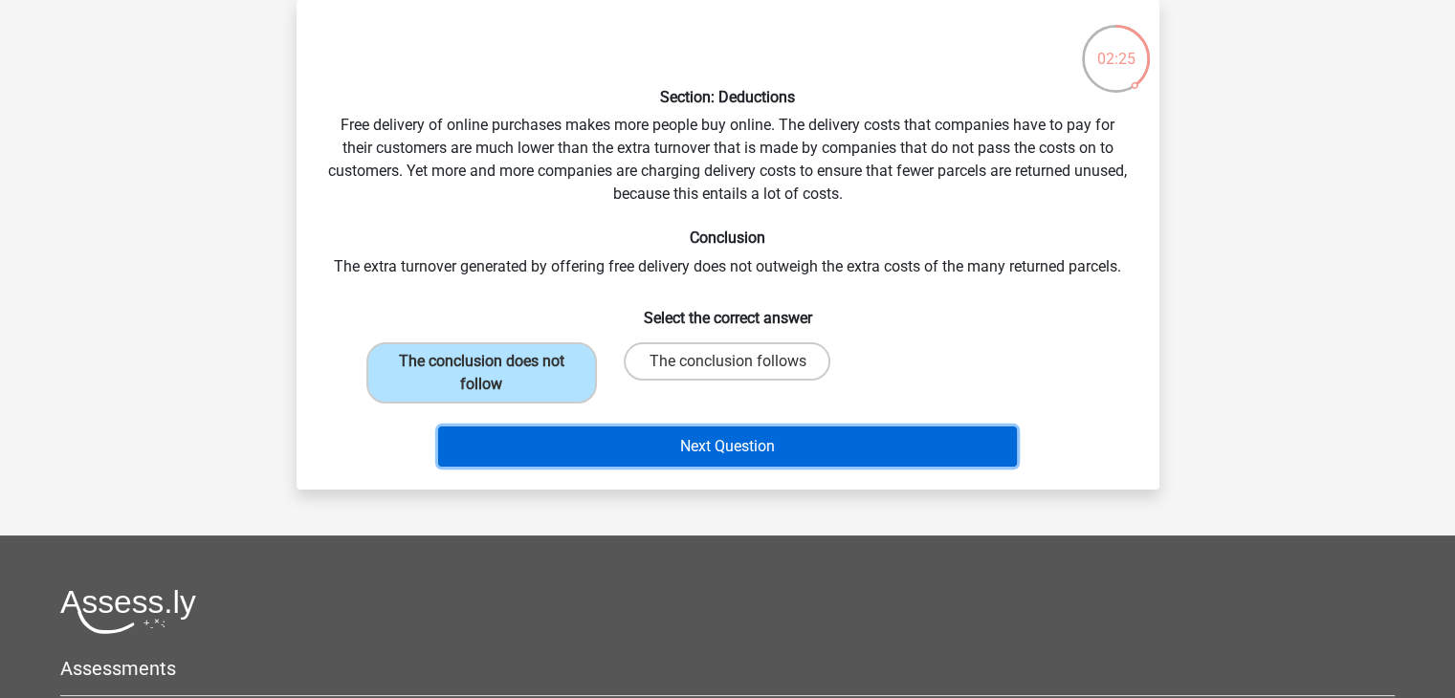
click at [647, 443] on button "Next Question" at bounding box center [727, 447] width 579 height 40
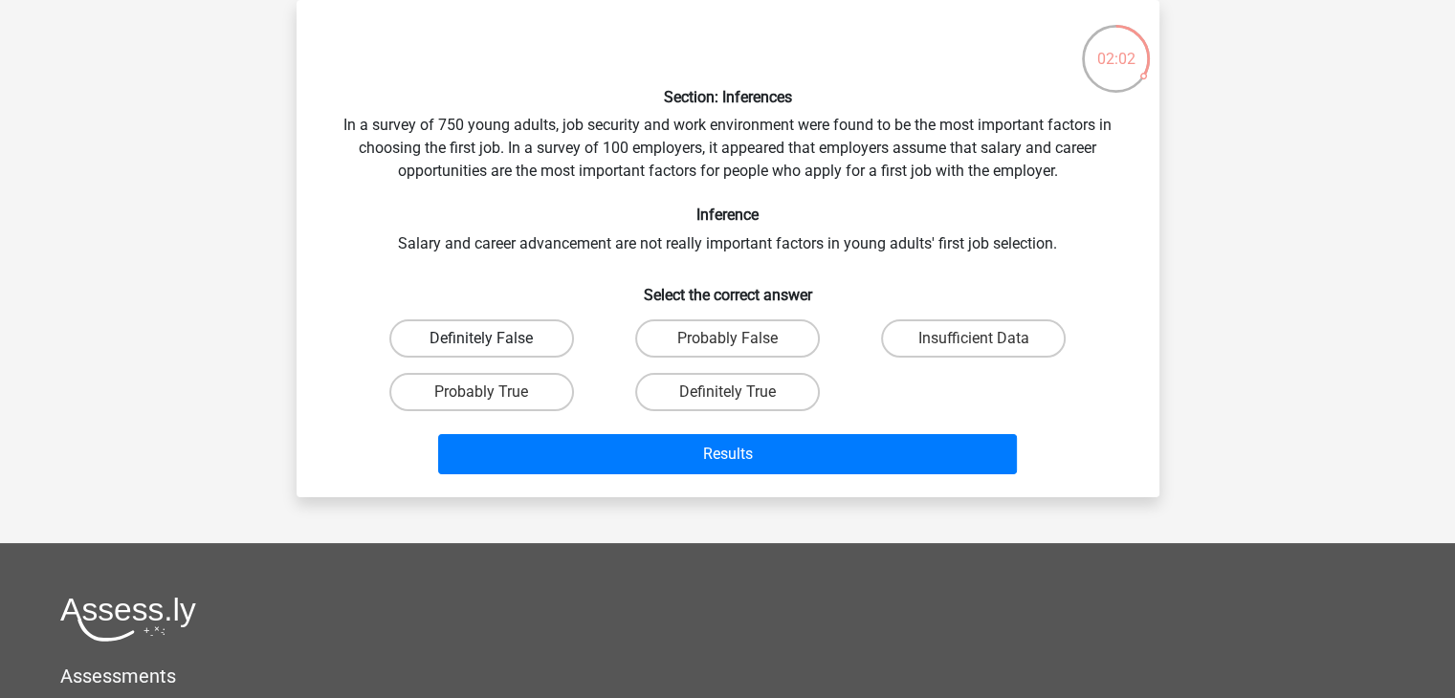
click at [544, 352] on label "Definitely False" at bounding box center [481, 338] width 185 height 38
click at [494, 351] on input "Definitely False" at bounding box center [487, 345] width 12 height 12
radio input "true"
click at [544, 352] on label "Definitely False" at bounding box center [481, 338] width 185 height 38
click at [494, 351] on input "Definitely False" at bounding box center [487, 345] width 12 height 12
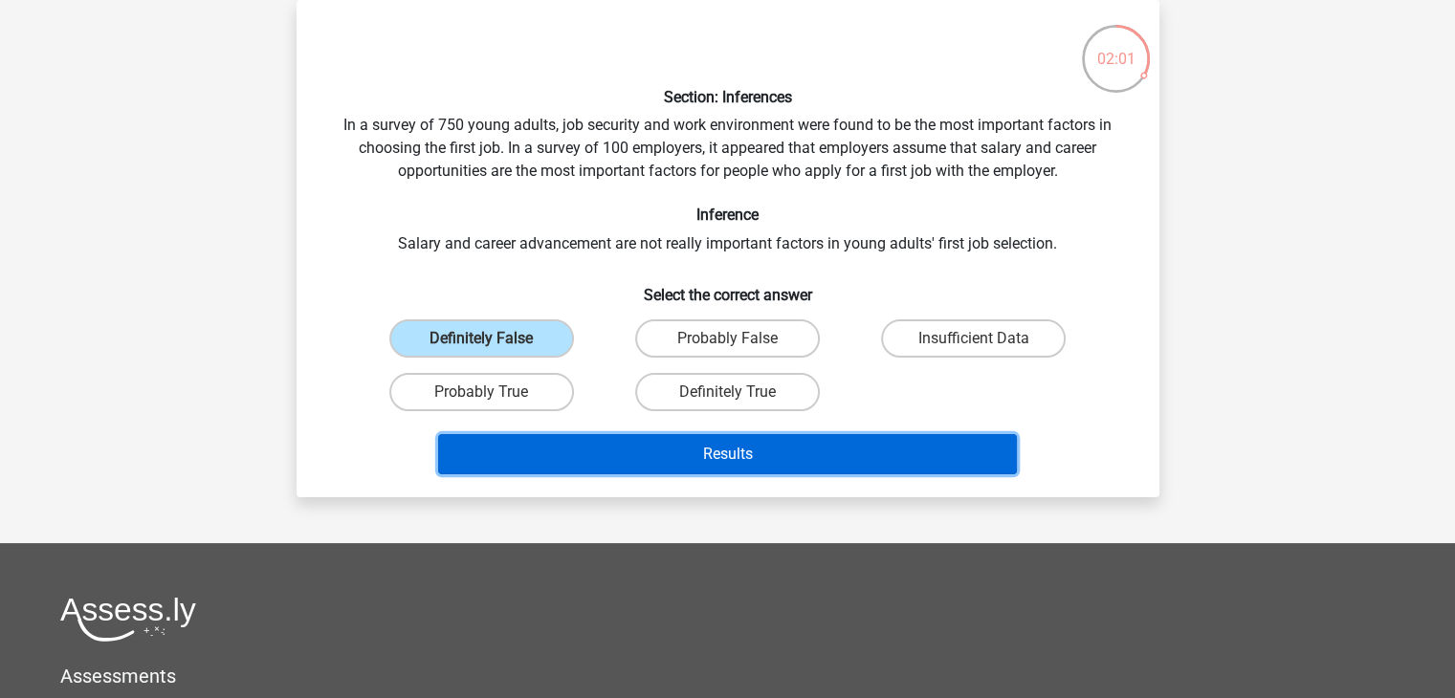
click at [600, 441] on button "Results" at bounding box center [727, 454] width 579 height 40
